Goal: Task Accomplishment & Management: Use online tool/utility

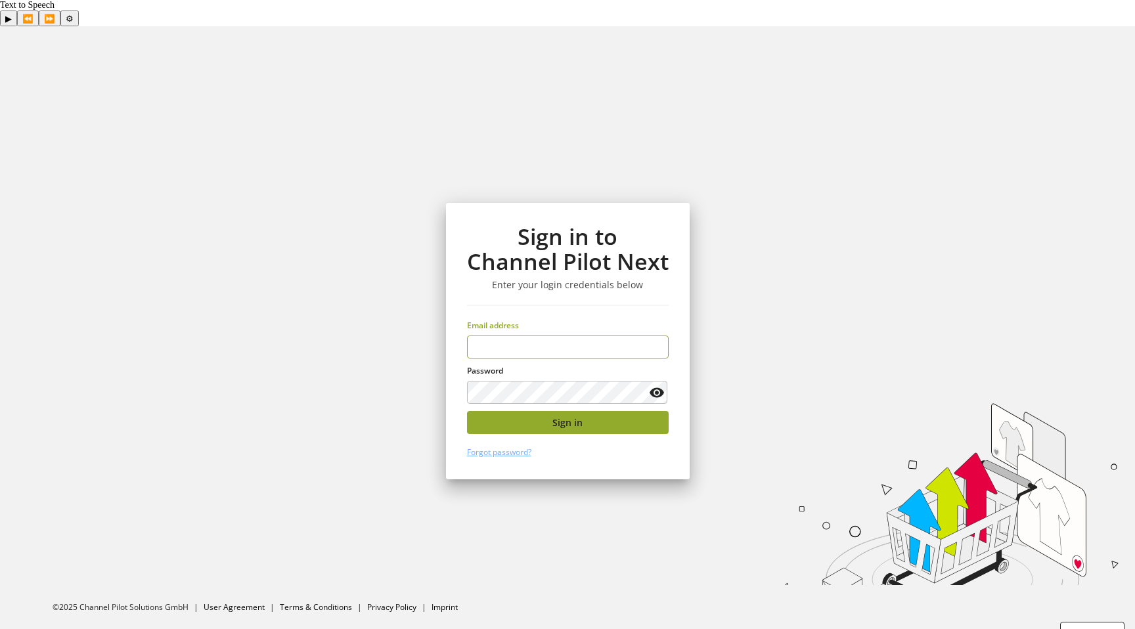
type input "**********"
click at [572, 416] on span "Sign in" at bounding box center [568, 423] width 30 height 14
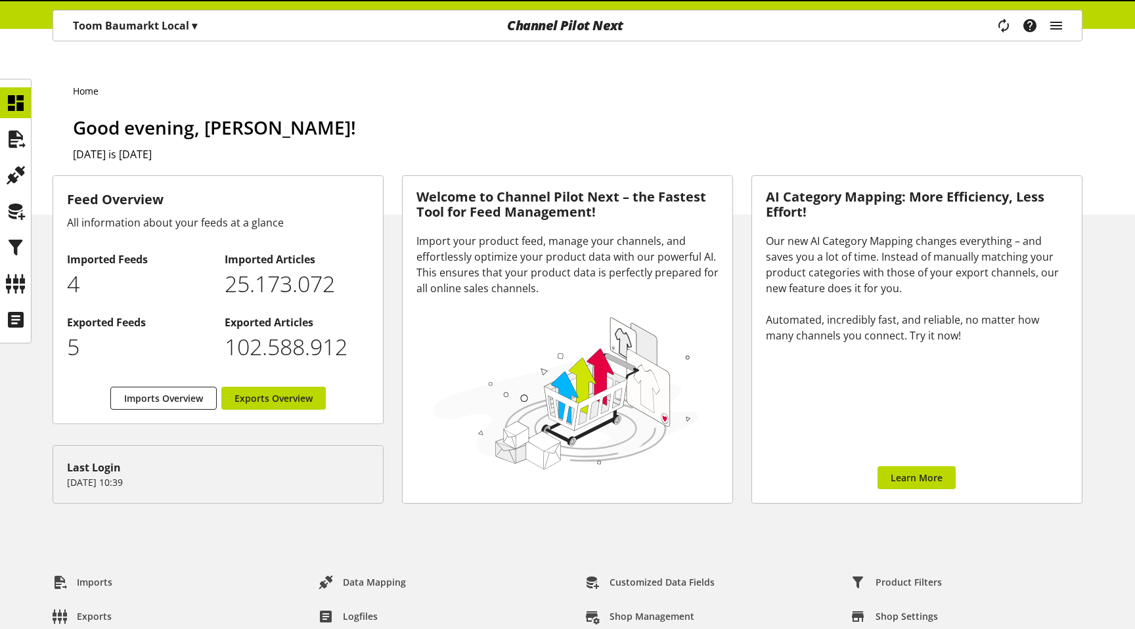
scroll to position [70, 0]
